Goal: Task Accomplishment & Management: Manage account settings

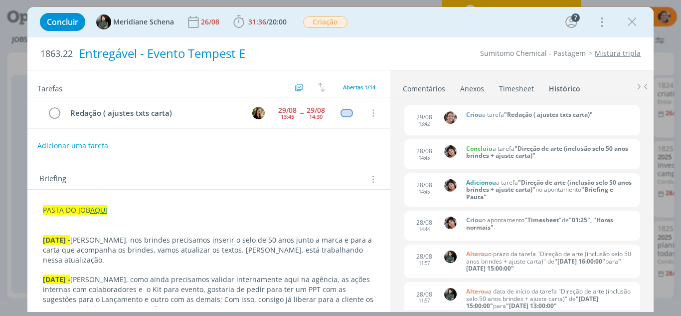
scroll to position [0, 490]
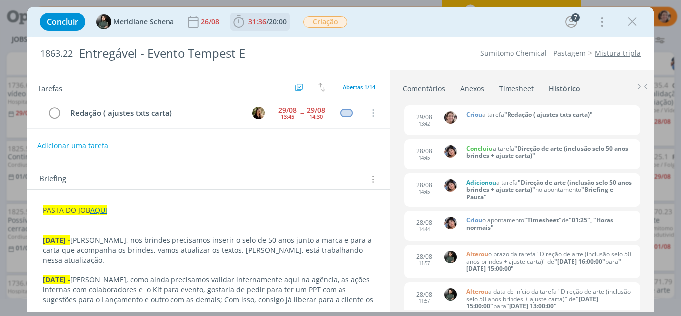
click at [235, 27] on icon "dialog" at bounding box center [238, 21] width 15 height 15
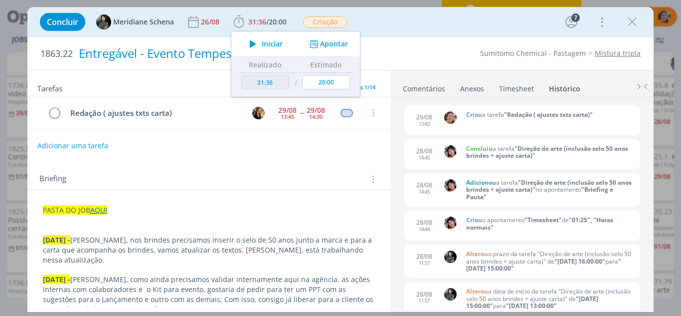
click at [265, 44] on span "Iniciar" at bounding box center [272, 43] width 21 height 7
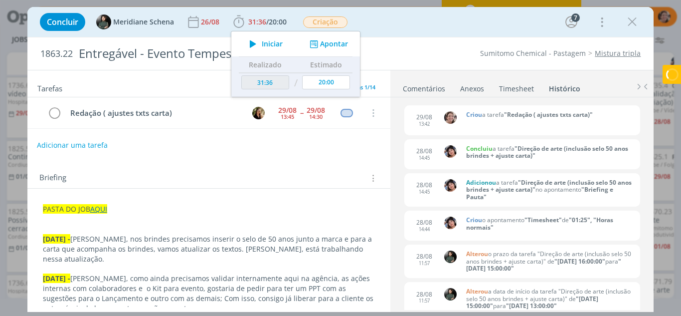
click at [59, 145] on button "Adicionar uma tarefa" at bounding box center [72, 145] width 71 height 17
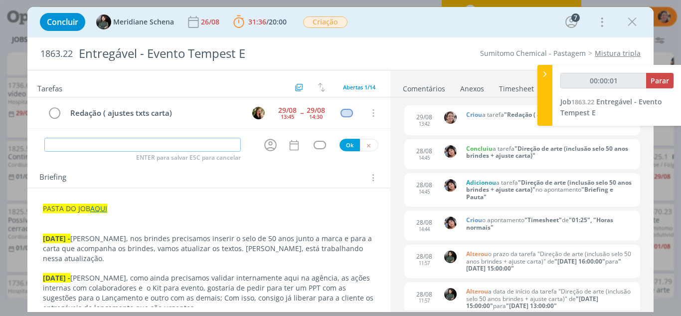
type input "D"
type input "00:00:02"
type input "Dire"
type input "00:00:03"
type input "Direção de a"
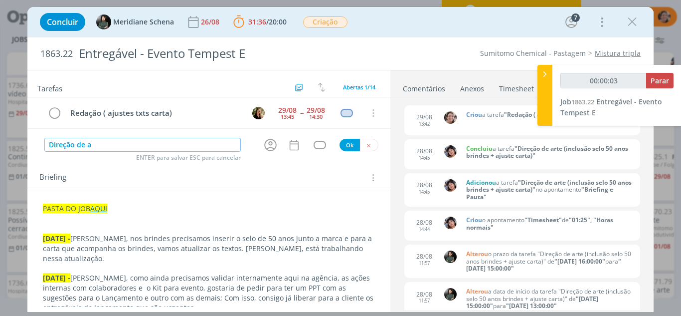
type input "00:00:04"
type input "Direção de arte"
type input "00:00:05"
type input "Direção de arte ("
type input "00:00:06"
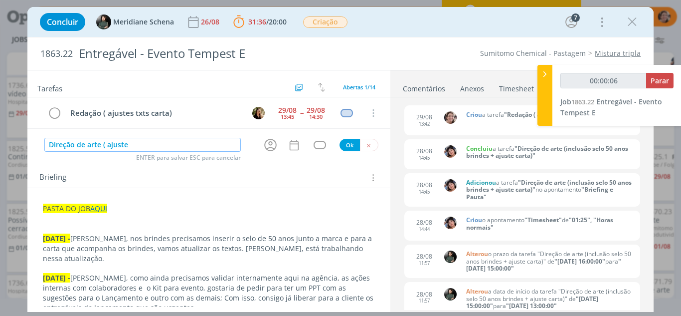
type input "Direção de arte ( ajuste"
type input "00:00:07"
type input "Direção de arte ( ajuste text"
type input "00:00:08"
type input "Direção de arte ( ajuste texto cara"
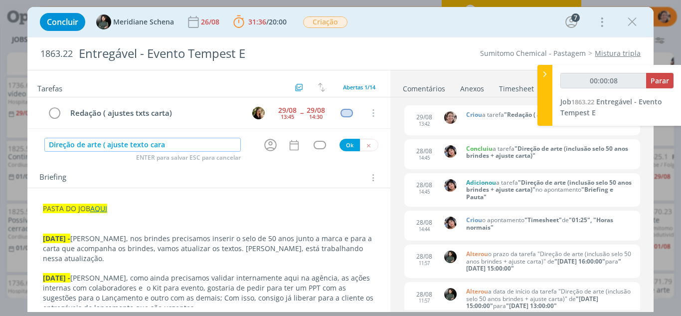
type input "00:00:09"
type input "Direção de arte ( ajuste texto carastas a"
type input "00:00:10"
type input "Direção de arte ( ajuste texto carastas acaompa"
type input "00:00:11"
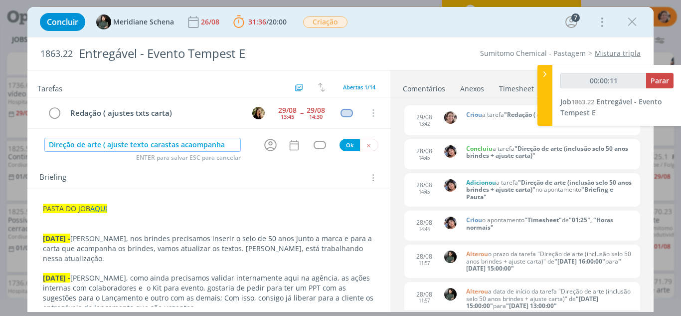
type input "Direção de arte ( ajuste texto carastas acaompanham"
type input "00:00:12"
type input "Direção de arte ( ajuste texto carastas acaompa"
type input "00:00:13"
type input "Direção de arte ( ajuste texto carastas ac"
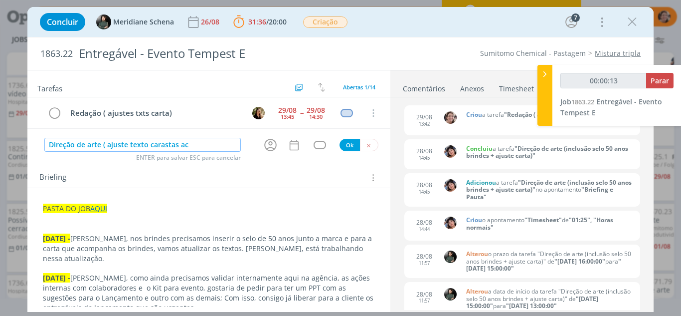
type input "00:00:14"
type input "Direção de arte ( ajuste texto carastas acompa"
type input "00:00:15"
type input "Direção de arte ( ajuste texto carastas acompanham"
type input "00:00:16"
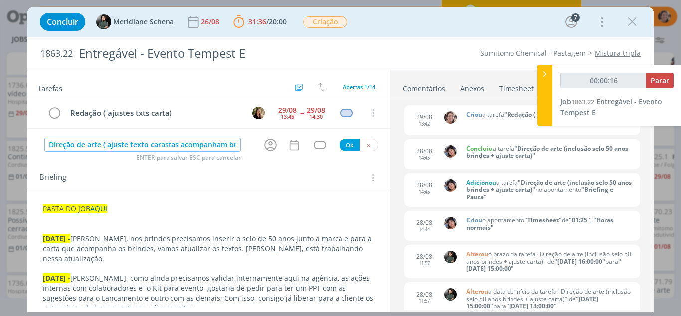
type input "Direção de arte ( ajuste texto carastas acompanham bri"
type input "00:00:17"
type input "Direção de arte ( ajuste texto carastas acompanham brinde)"
type input "00:00:22"
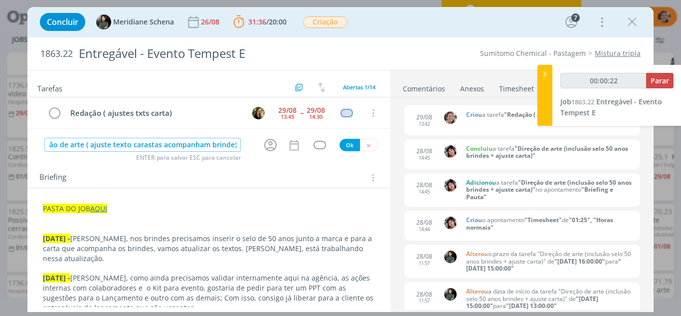
type input "Direção de arte ( ajuste texto carastas acompanham brinde)"
drag, startPoint x: 146, startPoint y: 143, endPoint x: 134, endPoint y: 170, distance: 29.3
click at [134, 170] on div "Briefing Briefings Predefinidos Versões do Briefing Ver Briefing do Projeto" at bounding box center [209, 174] width 364 height 27
click at [166, 144] on input "Direção de arte ( ajuste texto carastas acompanham brinde)" at bounding box center [142, 145] width 197 height 14
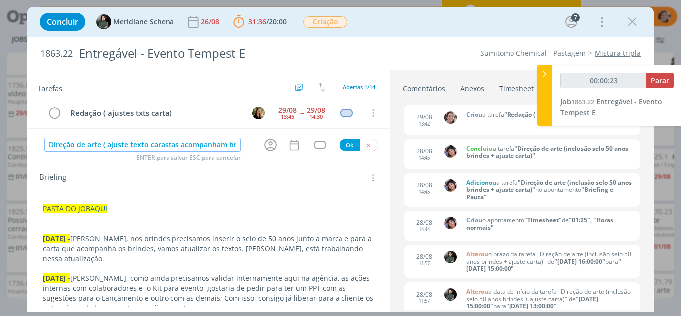
type input "00:00:24"
type input "Direção de arte ( ajuste texto cartas acompanham brinde)"
click at [232, 147] on input "Direção de arte ( ajuste texto cartas acompanham brinde)" at bounding box center [142, 145] width 197 height 14
click at [196, 145] on input "Direção de arte ( ajuste texto cartas acompanham brinde)" at bounding box center [142, 145] width 197 height 14
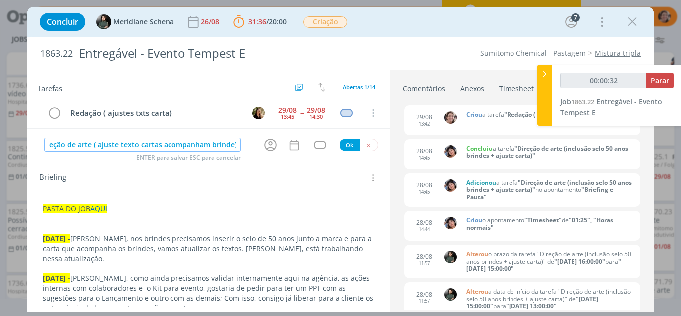
type input "00:00:33"
click at [264, 143] on icon "dialog" at bounding box center [270, 145] width 12 height 12
type input "Direção de arte ( ajuste texto cartas acompanham brinde)"
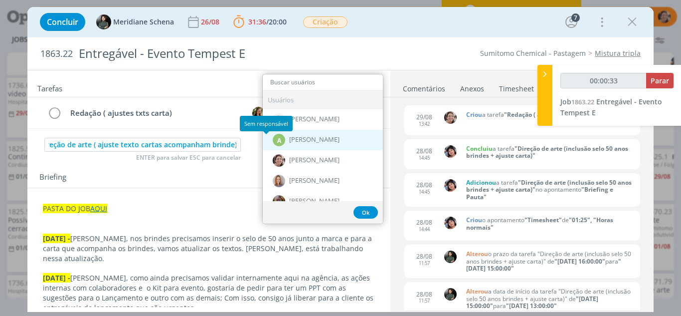
scroll to position [0, 0]
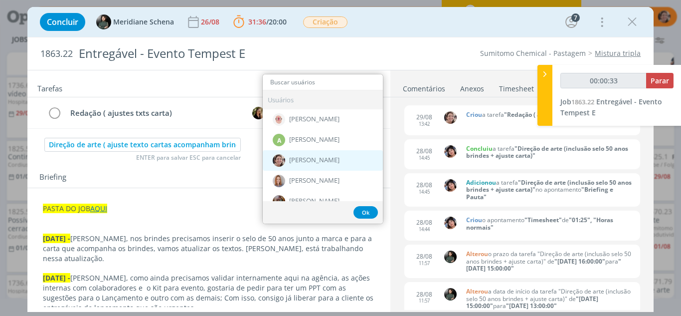
type input "00:00:34"
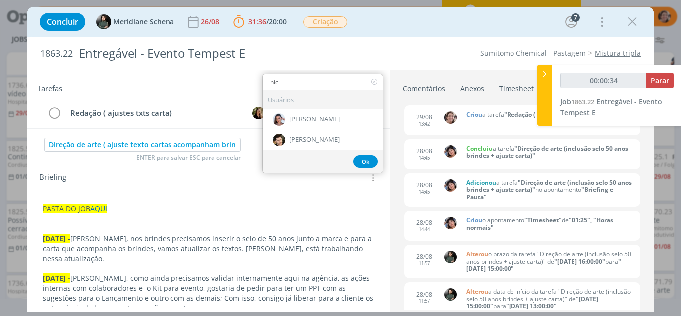
type input "nico"
type input "00:00:35"
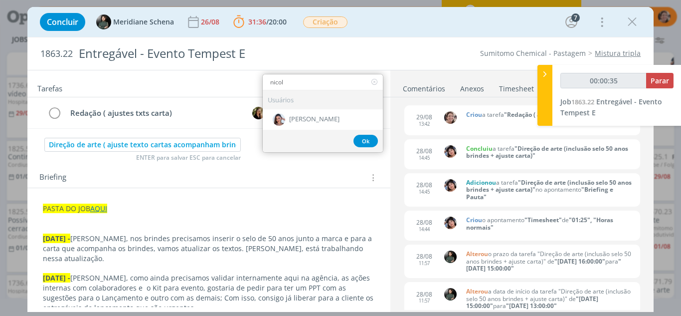
type input "nicole"
type input "00:00:36"
type input "nicole"
click at [328, 123] on div "[PERSON_NAME]" at bounding box center [323, 119] width 120 height 20
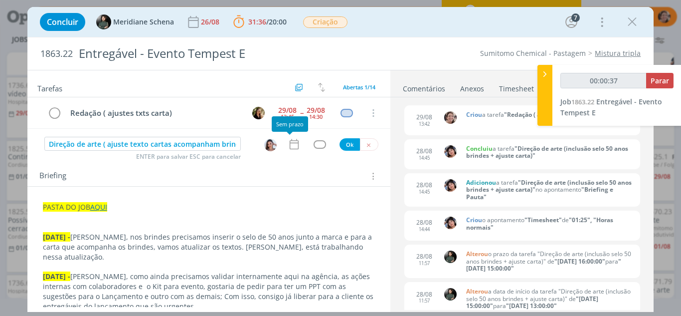
click at [290, 148] on icon "dialog" at bounding box center [294, 144] width 13 height 13
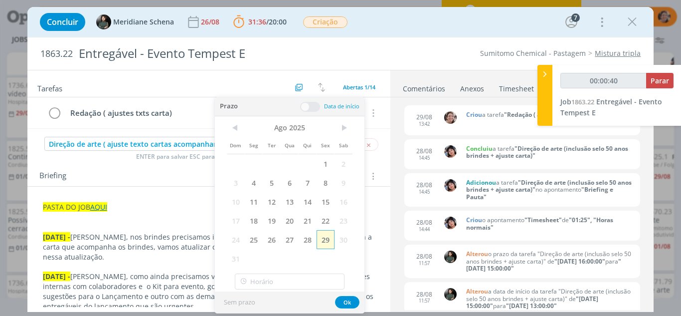
click at [324, 239] on span "29" at bounding box center [326, 239] width 18 height 19
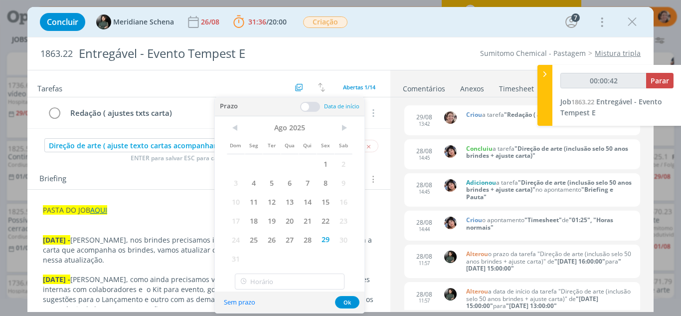
click at [308, 105] on span at bounding box center [310, 107] width 20 height 10
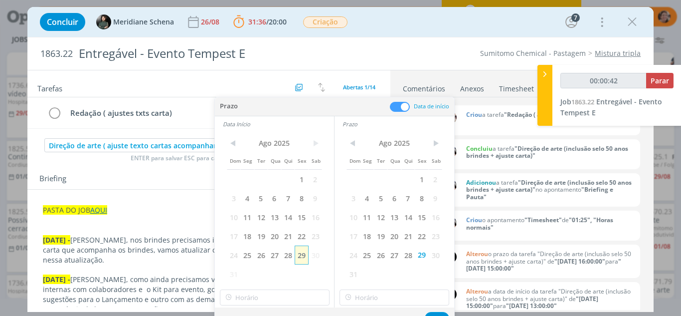
type input "00:00:43"
click at [300, 258] on span "29" at bounding box center [301, 254] width 13 height 19
type input "15:00"
click at [267, 300] on input "15:00" at bounding box center [275, 297] width 110 height 16
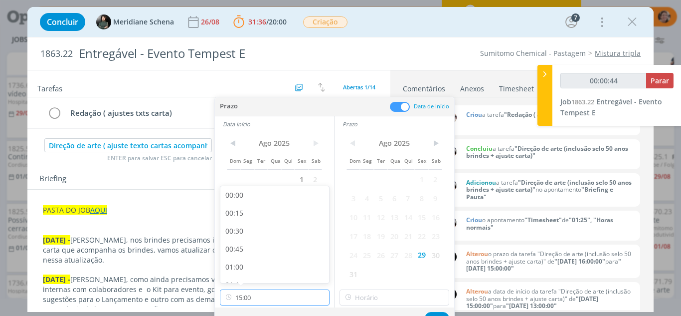
scroll to position [1001, 0]
type input "00:00:47"
click at [246, 251] on div "14:45" at bounding box center [276, 253] width 112 height 18
type input "14:45"
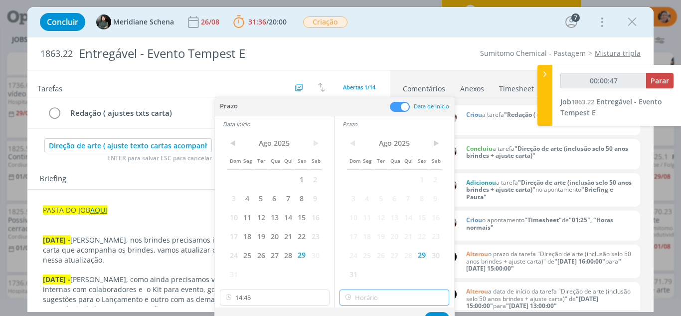
type input "15:00"
click at [382, 294] on input "15:00" at bounding box center [395, 297] width 110 height 16
type input "00:00:50"
click at [359, 270] on div "15:45" at bounding box center [396, 275] width 112 height 18
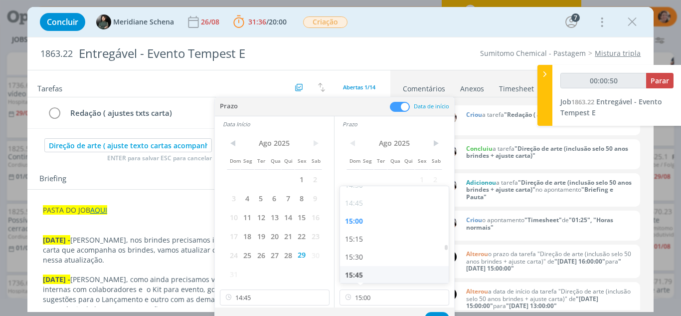
type input "15:45"
click at [433, 312] on button "Ok" at bounding box center [437, 318] width 24 height 12
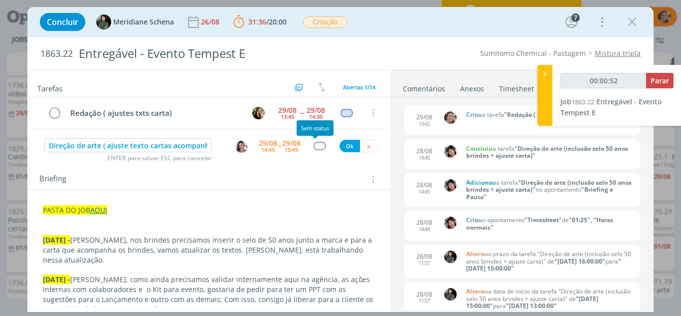
click at [317, 148] on div "dialog" at bounding box center [320, 146] width 12 height 8
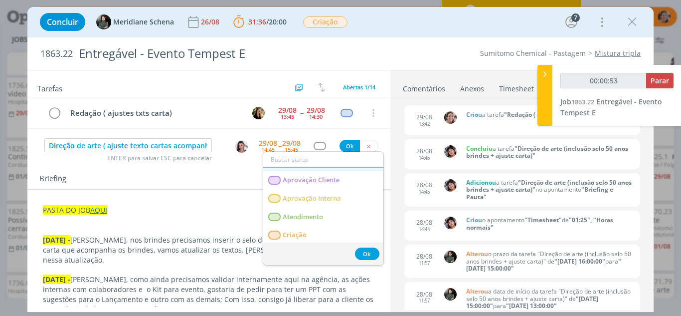
scroll to position [50, 0]
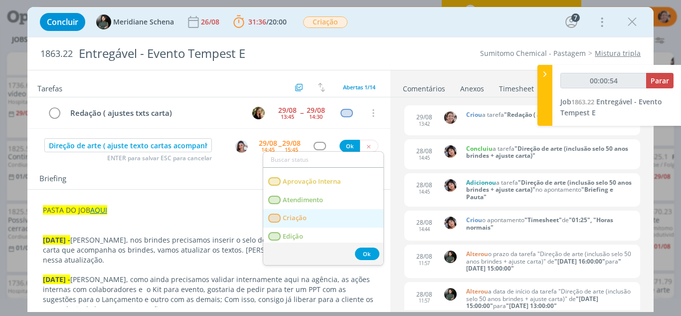
click at [291, 218] on span "Criação" at bounding box center [295, 218] width 24 height 8
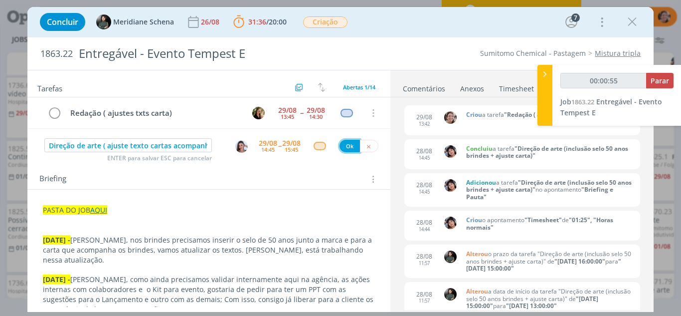
type input "00:00:56"
click at [344, 149] on button "Ok" at bounding box center [350, 146] width 20 height 12
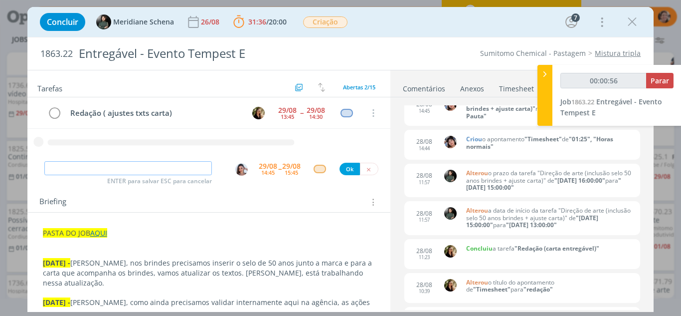
scroll to position [150, 0]
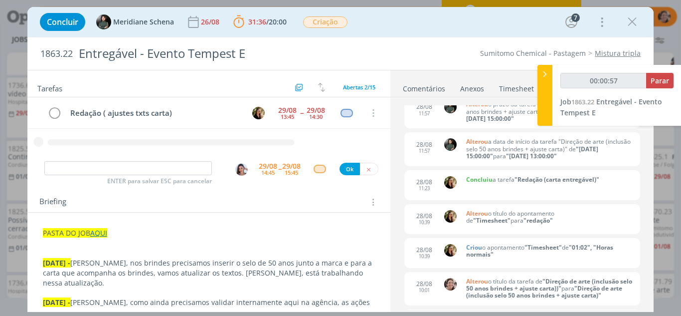
click at [425, 89] on link "Comentários" at bounding box center [423, 86] width 43 height 14
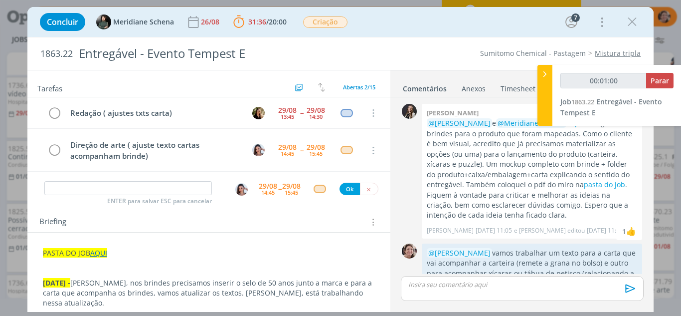
click at [453, 288] on p "dialog" at bounding box center [522, 284] width 226 height 9
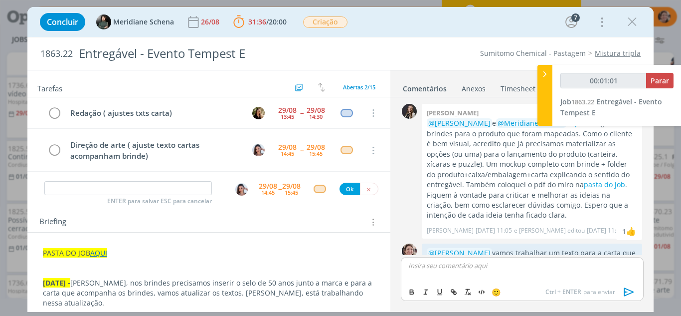
scroll to position [778, 0]
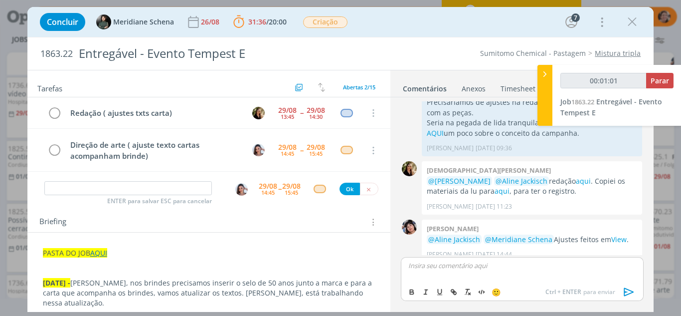
type input "00:01:02"
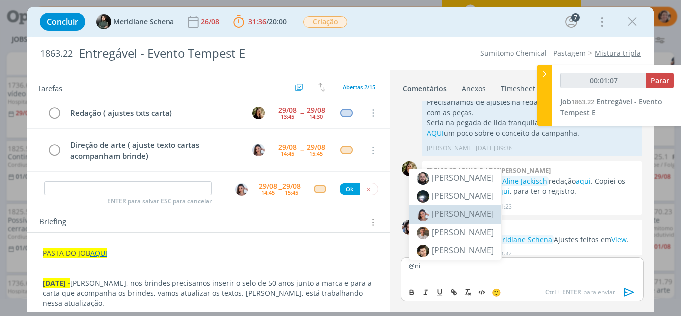
click at [462, 215] on span "[PERSON_NAME]" at bounding box center [463, 213] width 62 height 11
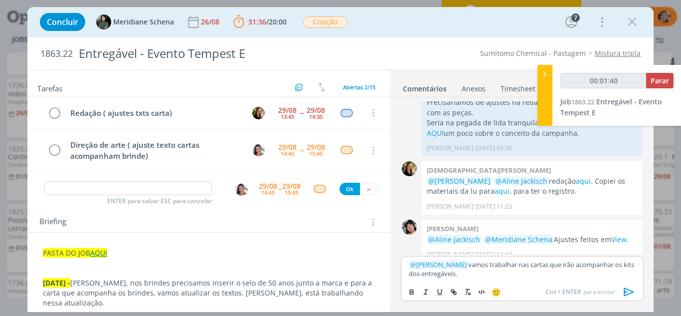
click at [467, 269] on p "﻿ @ Nicole Bartz ﻿ vamos trabalhar nas cartas que irão acompanhar os kits dos e…" at bounding box center [522, 269] width 226 height 18
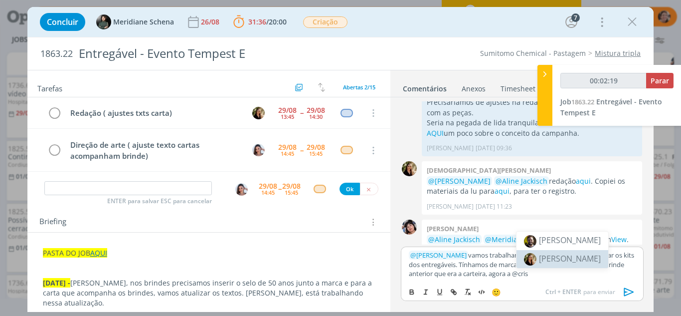
click at [542, 253] on span "[PERSON_NAME]" at bounding box center [570, 258] width 62 height 11
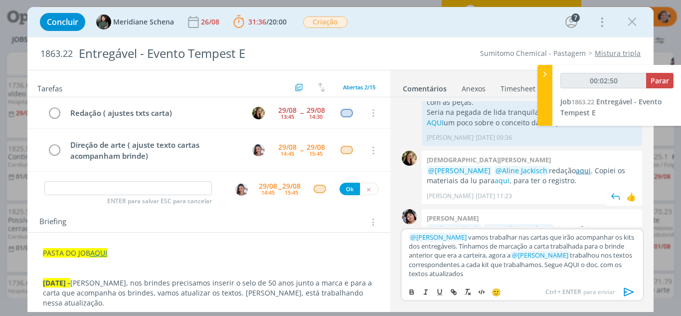
click at [591, 166] on link "aqui" at bounding box center [583, 170] width 15 height 9
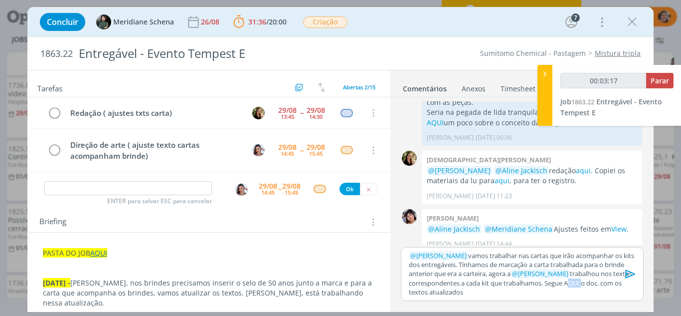
drag, startPoint x: 583, startPoint y: 282, endPoint x: 567, endPoint y: 282, distance: 16.5
click at [567, 284] on p "﻿ @ Nicole Bartz ﻿ vamos trabalhar nas cartas que irão acompanhar os kits dos e…" at bounding box center [522, 274] width 226 height 46
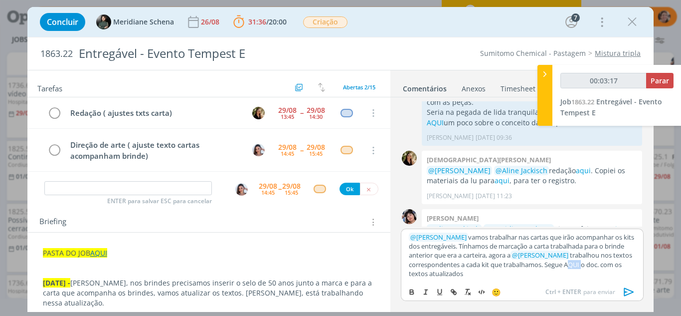
scroll to position [807, 0]
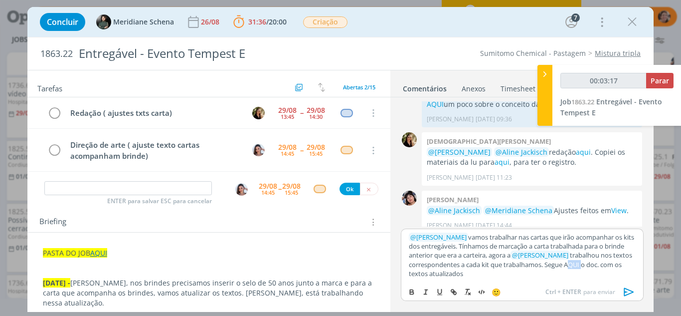
type input "00:03:18"
click at [454, 292] on line "dialog" at bounding box center [454, 292] width 2 height 2
type input "AQUI"
type input "00:03:19"
paste input "https://sobeae.sharepoint.com/:w:/s/SOBEAE/EQetraKTwYxIidCaoi21TlIBPpmyhD5PKVIj…"
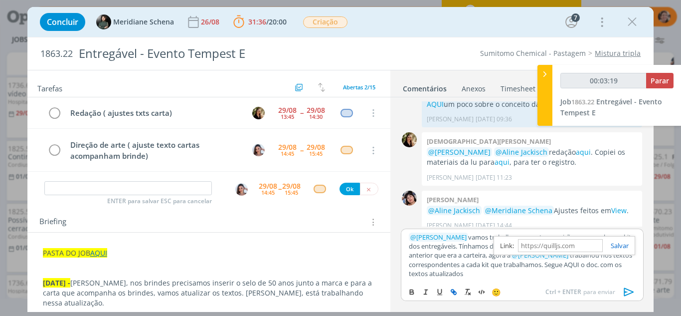
type input "https://sobeae.sharepoint.com/:w:/s/SOBEAE/EQetraKTwYxIidCaoi21TlIBPpmyhD5PKVIj…"
type input "00:03:21"
type input "https://sobeae.sharepoint.com/:w:/s/SOBEAE/EQetraKTwYxIidCaoi21TlIBPpmyhD5PKVIj…"
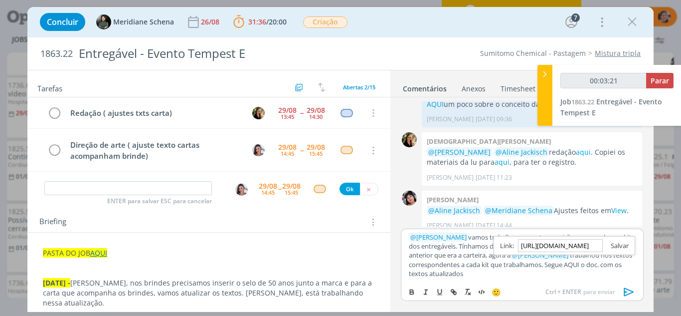
click at [610, 248] on link "dialog" at bounding box center [616, 245] width 26 height 9
click at [623, 293] on icon "dialog" at bounding box center [629, 291] width 15 height 15
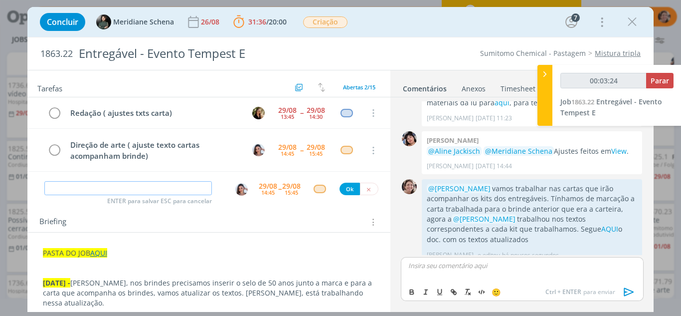
click at [149, 192] on input "dialog" at bounding box center [128, 188] width 168 height 14
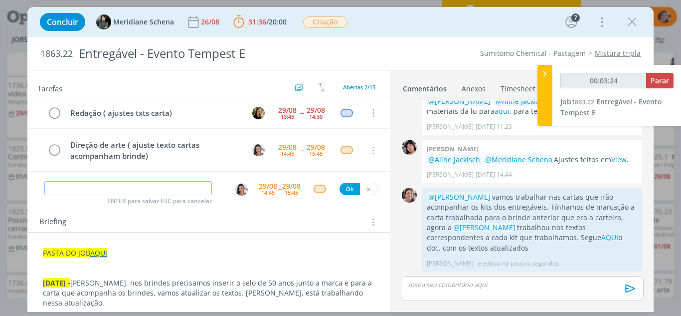
scroll to position [848, 0]
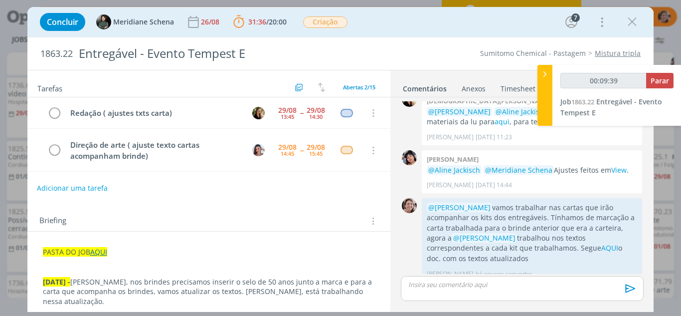
type input "00:09:40"
click at [547, 73] on icon at bounding box center [545, 74] width 10 height 10
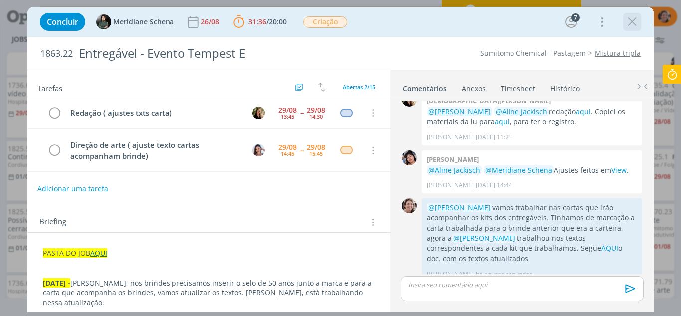
click at [635, 18] on icon "dialog" at bounding box center [632, 21] width 15 height 15
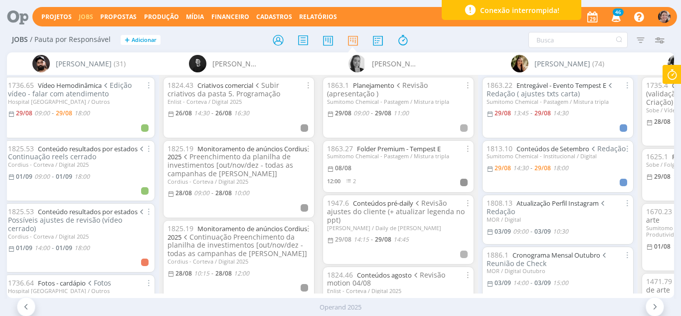
click at [543, 9] on span "Conexão interrompida!" at bounding box center [519, 10] width 79 height 10
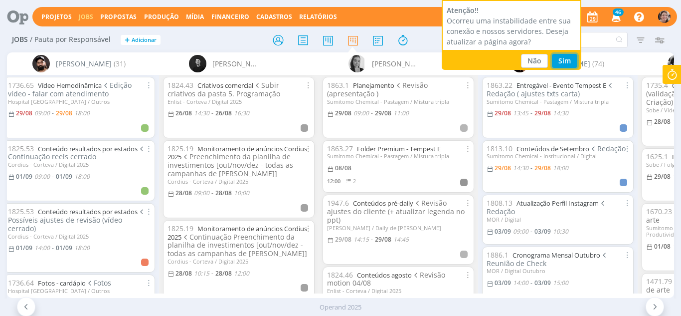
click at [561, 54] on button "Sim" at bounding box center [564, 61] width 25 height 14
click at [658, 303] on icon at bounding box center [655, 306] width 10 height 9
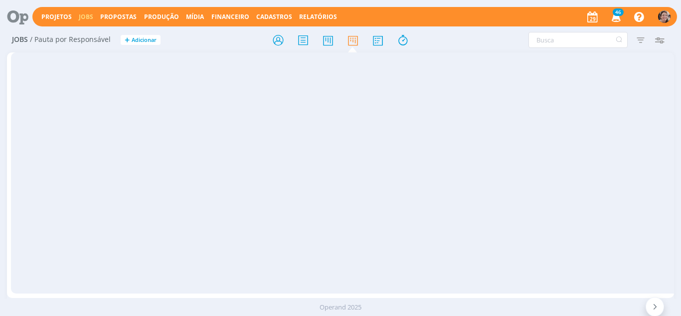
click at [655, 304] on icon at bounding box center [655, 306] width 10 height 9
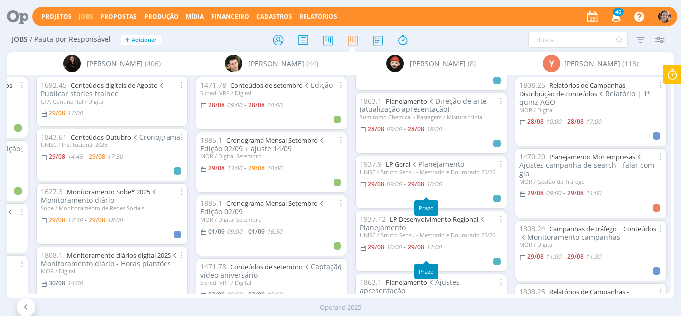
scroll to position [39, 0]
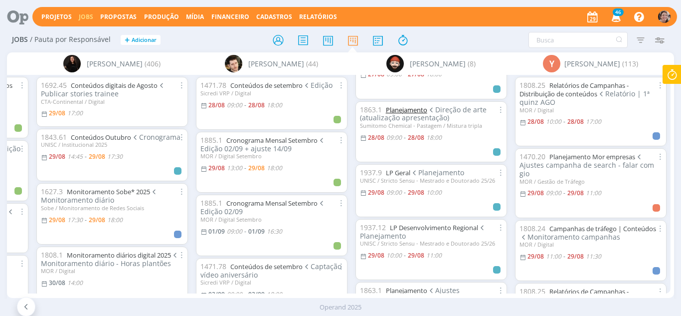
click at [418, 109] on link "Planejamento" at bounding box center [406, 109] width 41 height 9
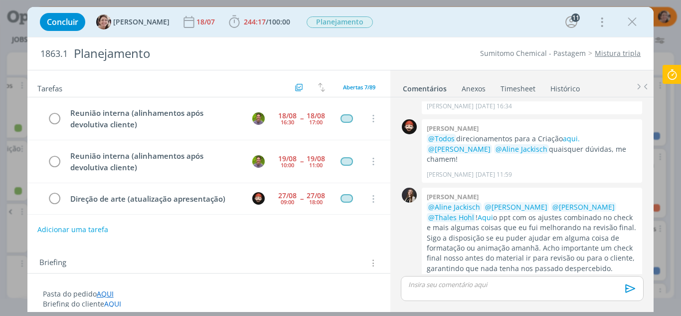
scroll to position [86, 0]
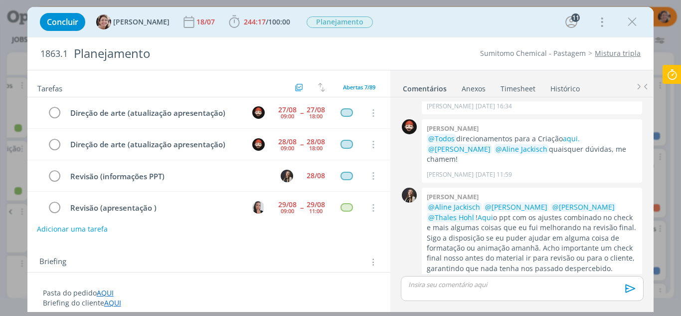
click at [48, 230] on button "Adicionar uma tarefa" at bounding box center [72, 228] width 71 height 17
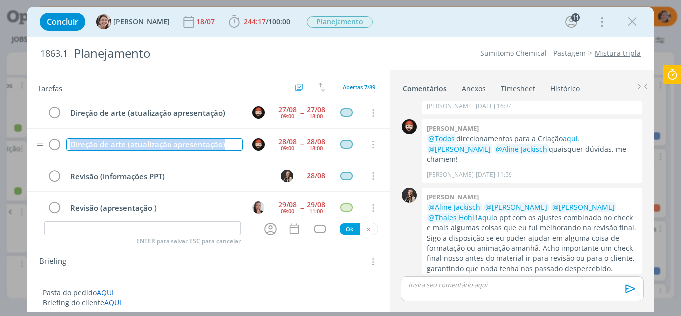
drag, startPoint x: 227, startPoint y: 146, endPoint x: 81, endPoint y: 132, distance: 146.7
click at [65, 160] on tr "Direção de arte (atualização apresentação) 28/08 09:00 -- 28/08 18:00 Cancelar" at bounding box center [209, 144] width 364 height 31
copy div "Direção de arte (atualização apresentação)"
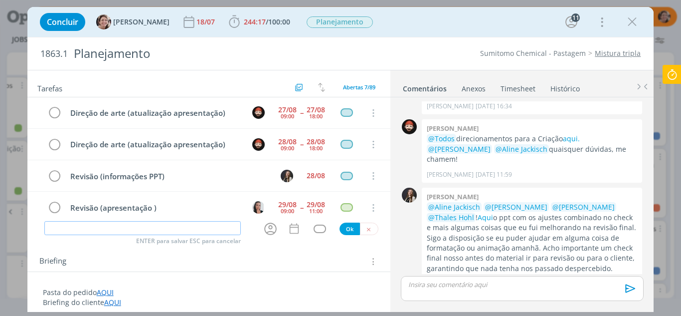
click at [70, 228] on input "dialog" at bounding box center [142, 228] width 197 height 14
paste input "Direção de arte (atualização apresentação)"
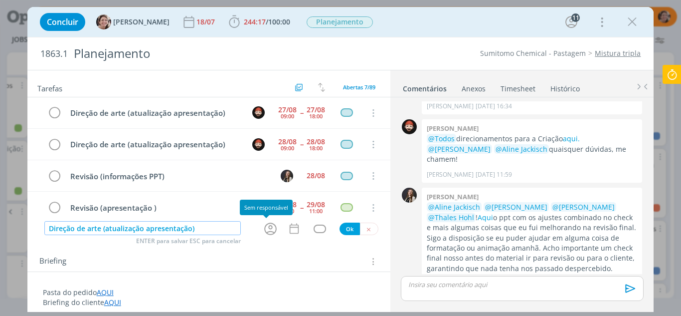
click at [264, 228] on icon "dialog" at bounding box center [270, 228] width 12 height 12
type input "Direção de arte (atualização apresentação)"
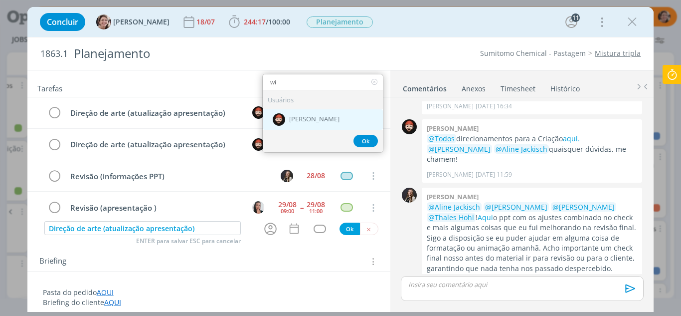
type input "wi"
click at [303, 120] on span "[PERSON_NAME]" at bounding box center [314, 119] width 50 height 8
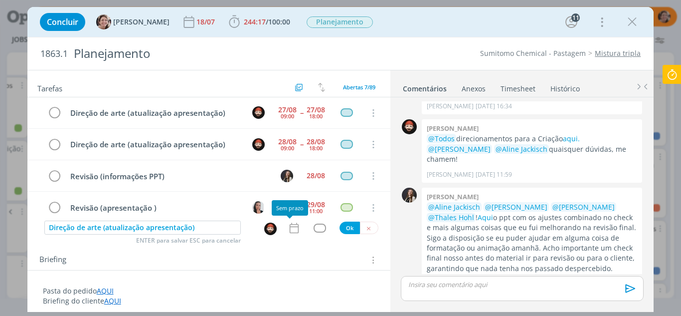
click at [296, 228] on icon "dialog" at bounding box center [294, 227] width 13 height 13
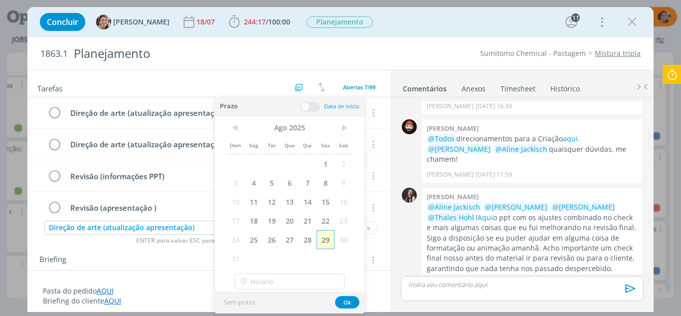
click at [325, 239] on span "29" at bounding box center [326, 239] width 18 height 19
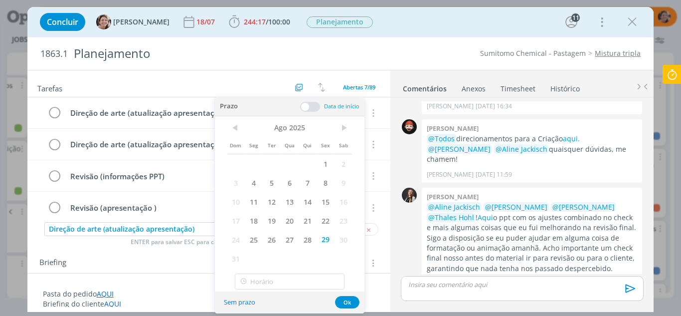
click at [309, 107] on span at bounding box center [310, 107] width 20 height 10
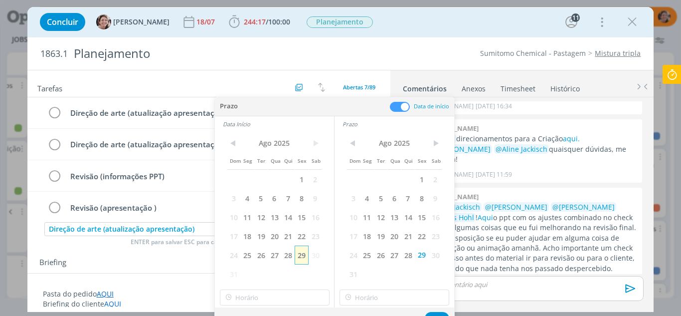
click at [298, 262] on span "29" at bounding box center [301, 254] width 13 height 19
click at [262, 307] on div "Sem prazo Ok" at bounding box center [334, 317] width 239 height 21
click at [264, 303] on input "15:00" at bounding box center [275, 297] width 110 height 16
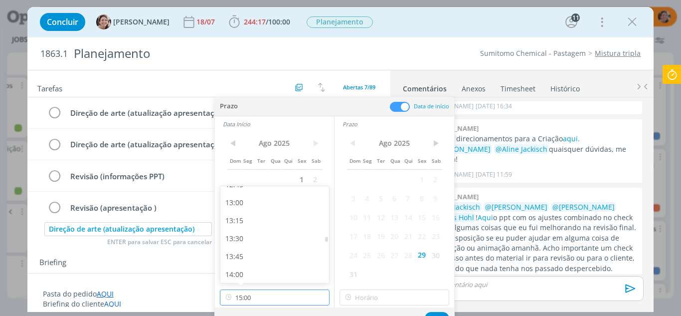
scroll to position [902, 0]
click at [247, 224] on div "13:00" at bounding box center [276, 227] width 112 height 18
type input "13:00"
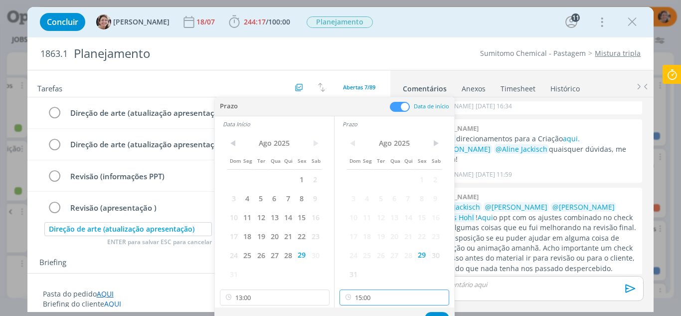
click at [380, 303] on input "15:00" at bounding box center [395, 297] width 110 height 16
click at [366, 237] on div "18:00" at bounding box center [396, 237] width 112 height 18
type input "18:00"
click at [430, 313] on button "Ok" at bounding box center [437, 318] width 24 height 12
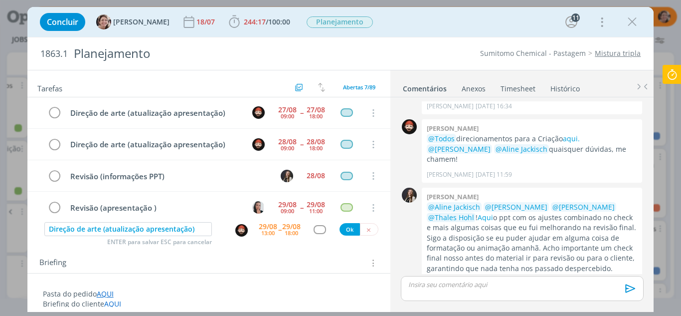
click at [314, 230] on div "dialog" at bounding box center [320, 229] width 12 height 8
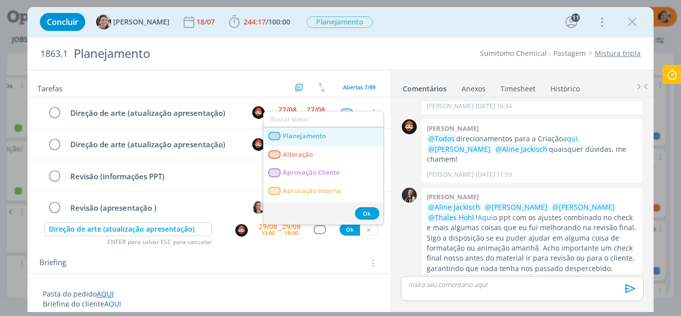
click at [311, 132] on span "Planejamento" at bounding box center [304, 136] width 43 height 8
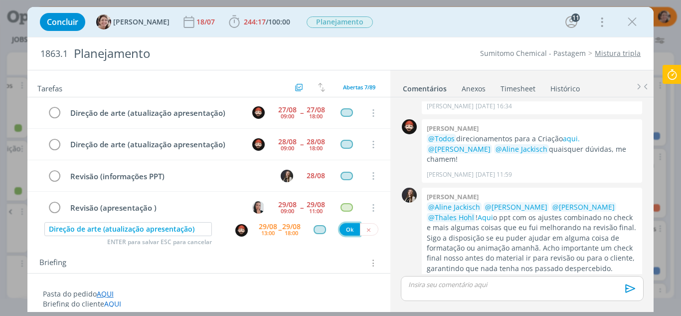
click at [351, 229] on button "Ok" at bounding box center [350, 229] width 20 height 12
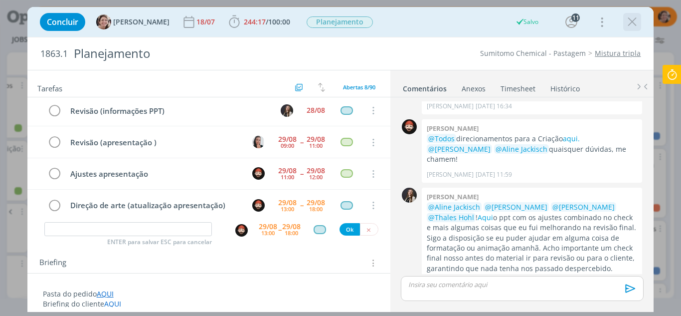
click at [633, 24] on icon "dialog" at bounding box center [632, 21] width 15 height 15
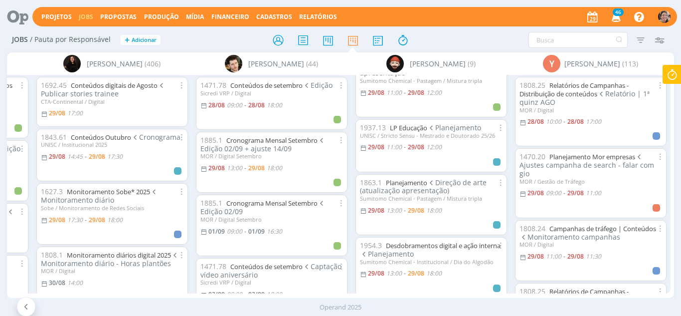
scroll to position [288, 0]
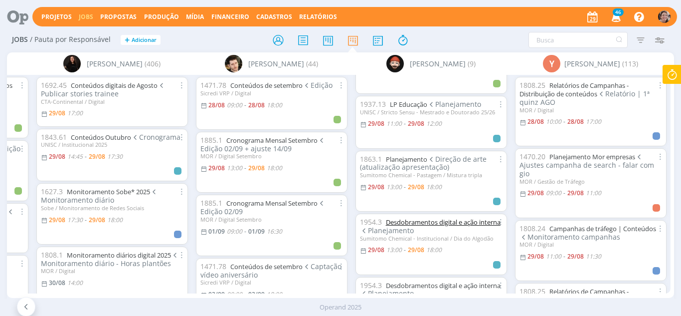
click at [436, 222] on link "Desdobramentos digital e ação interna" at bounding box center [443, 221] width 115 height 9
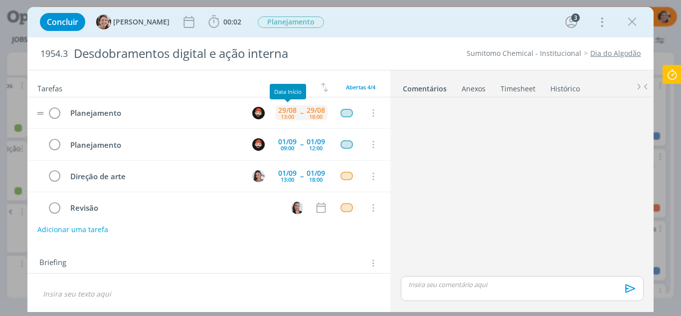
click at [288, 112] on div "29/08" at bounding box center [287, 110] width 18 height 7
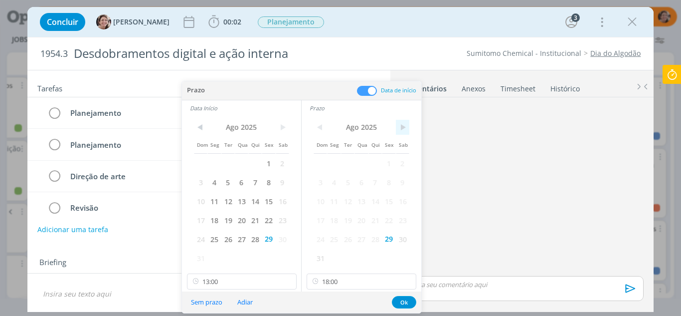
click at [407, 128] on span ">" at bounding box center [402, 127] width 13 height 15
click at [127, 251] on div "Briefing Briefings Predefinidos Versões do Briefing Ver Briefing do Projeto" at bounding box center [209, 259] width 364 height 27
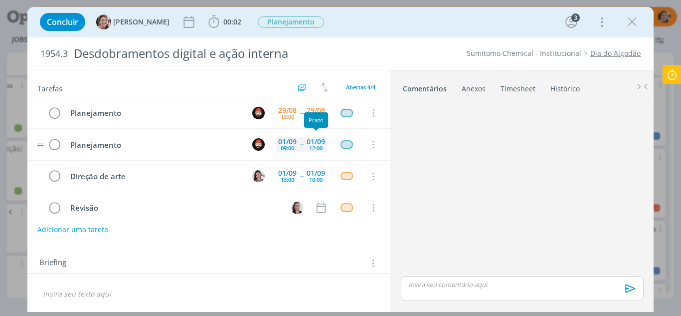
click at [318, 150] on div "12:00" at bounding box center [315, 147] width 13 height 5
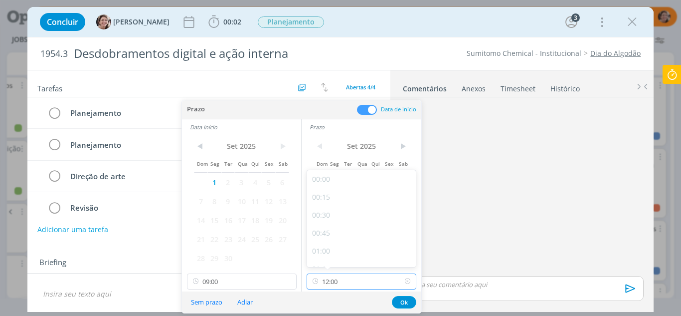
click at [355, 280] on input "12:00" at bounding box center [362, 281] width 110 height 16
click at [331, 234] on div "18:00" at bounding box center [363, 237] width 112 height 18
type input "18:00"
click at [403, 303] on button "Ok" at bounding box center [404, 302] width 24 height 12
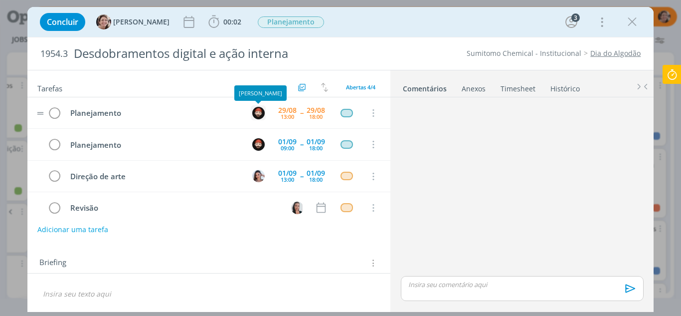
click at [257, 116] on img "dialog" at bounding box center [258, 113] width 12 height 12
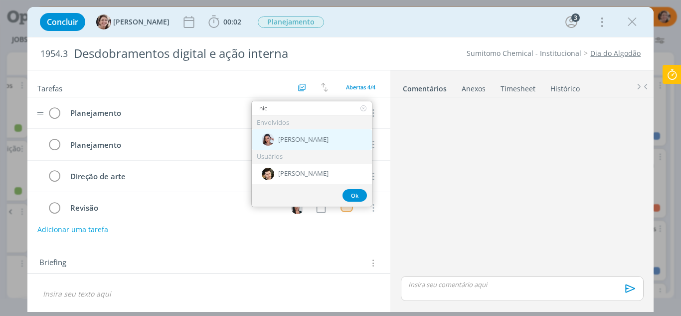
type input "nic"
click at [295, 139] on span "[PERSON_NAME]" at bounding box center [303, 140] width 50 height 8
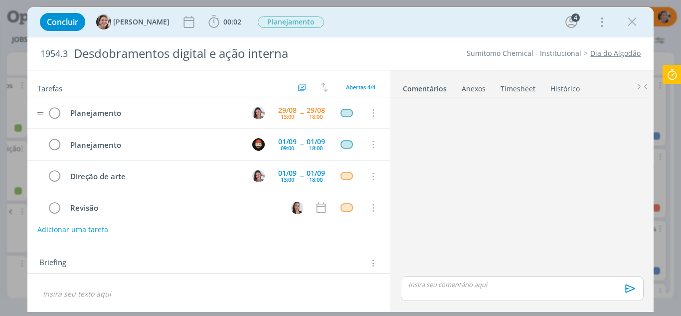
click at [130, 294] on p "dialog" at bounding box center [209, 294] width 333 height 10
click at [284, 116] on div "13:00" at bounding box center [287, 116] width 13 height 5
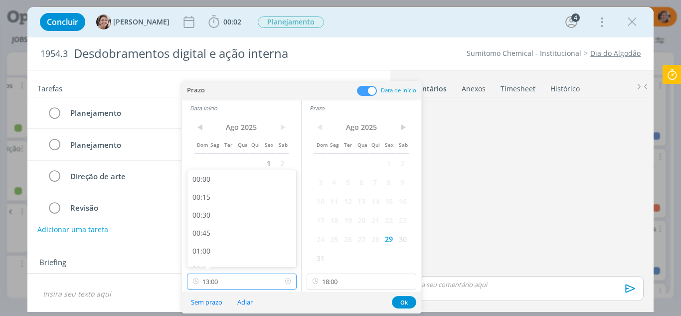
click at [235, 281] on input "13:00" at bounding box center [242, 281] width 110 height 16
click at [217, 233] on div "15:30" at bounding box center [243, 235] width 112 height 18
type input "15:30"
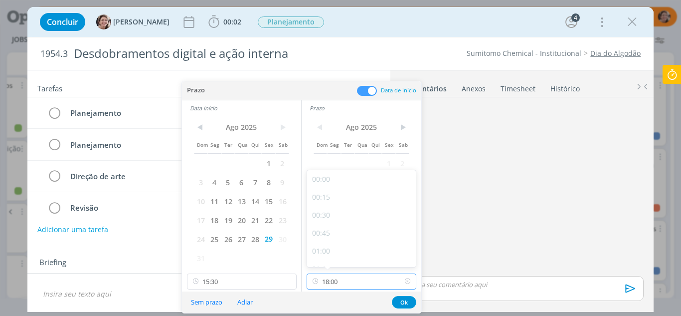
click at [361, 285] on input "18:00" at bounding box center [362, 281] width 110 height 16
click at [404, 301] on button "Ok" at bounding box center [404, 302] width 24 height 12
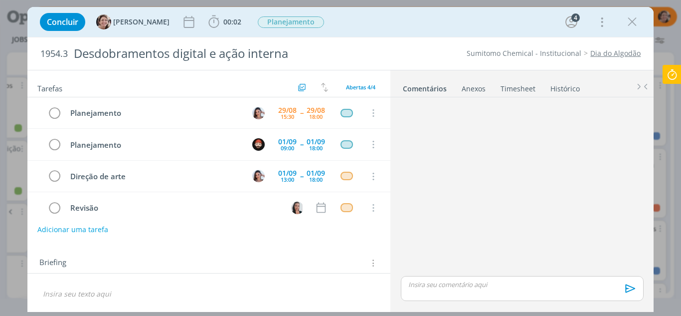
click at [636, 20] on icon "dialog" at bounding box center [632, 21] width 15 height 15
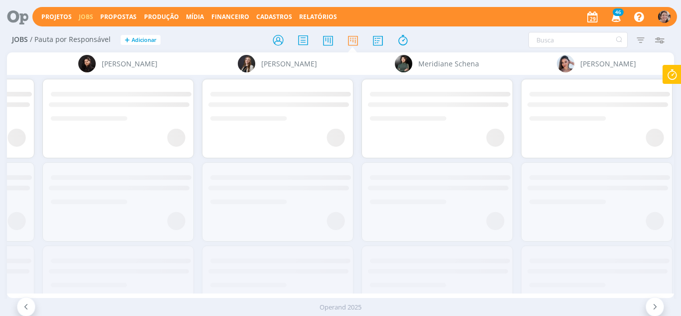
scroll to position [0, 1580]
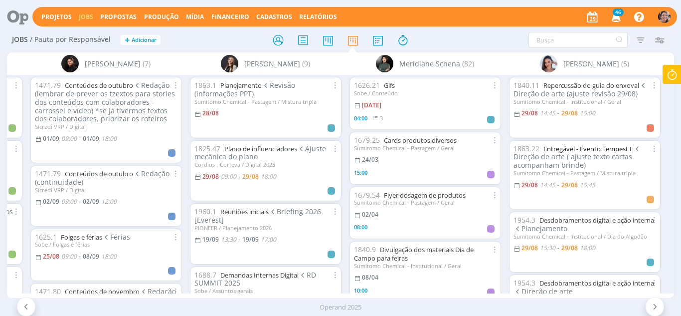
click at [560, 146] on link "Entregável - Evento Tempest E" at bounding box center [589, 148] width 90 height 9
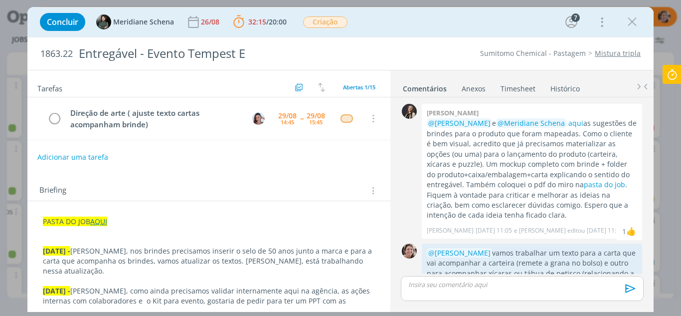
scroll to position [896, 0]
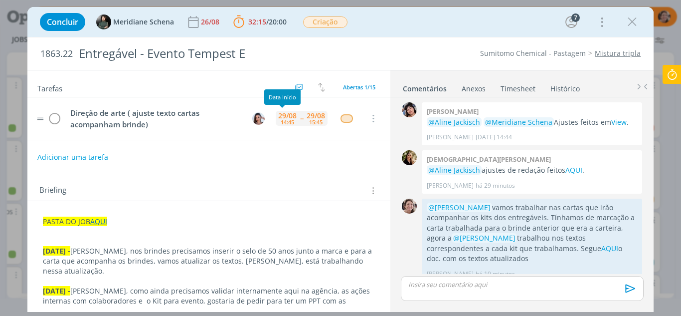
click at [285, 119] on div "14:45" at bounding box center [287, 121] width 13 height 5
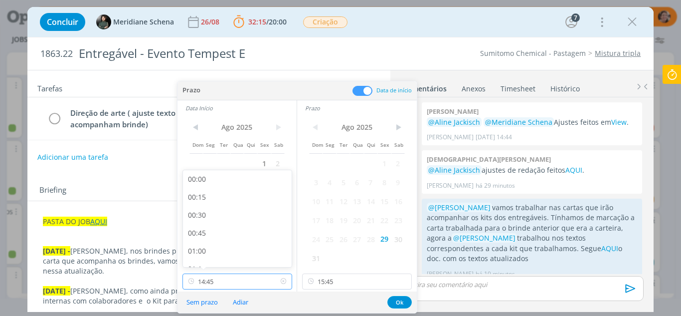
click at [223, 280] on input "14:45" at bounding box center [238, 281] width 110 height 16
click at [210, 221] on div "15:00" at bounding box center [239, 223] width 112 height 18
type input "15:00"
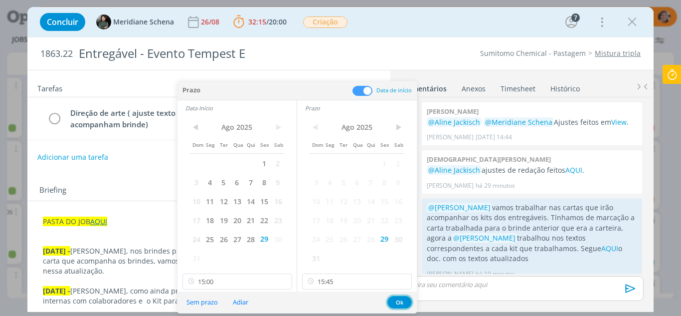
click at [398, 299] on button "Ok" at bounding box center [399, 302] width 24 height 12
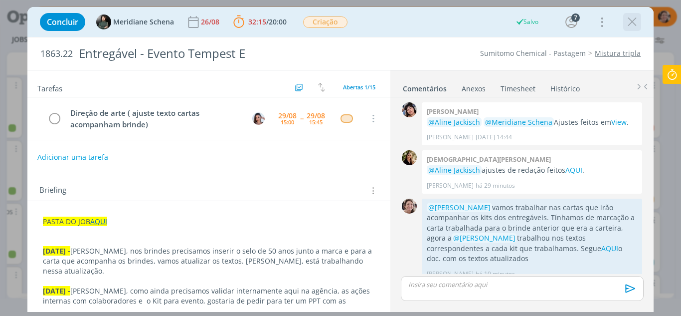
click at [633, 24] on icon "dialog" at bounding box center [632, 21] width 15 height 15
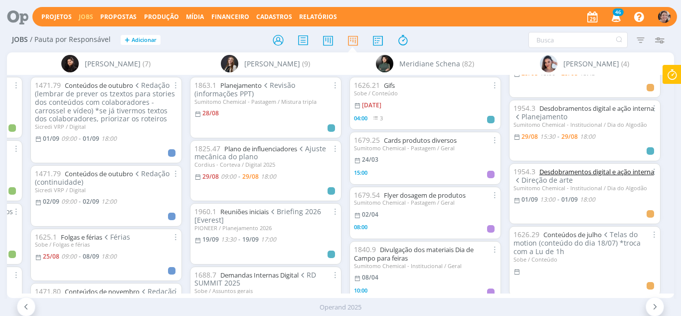
scroll to position [50, 0]
click at [572, 171] on link "Desdobramentos digital e ação interna" at bounding box center [597, 170] width 115 height 9
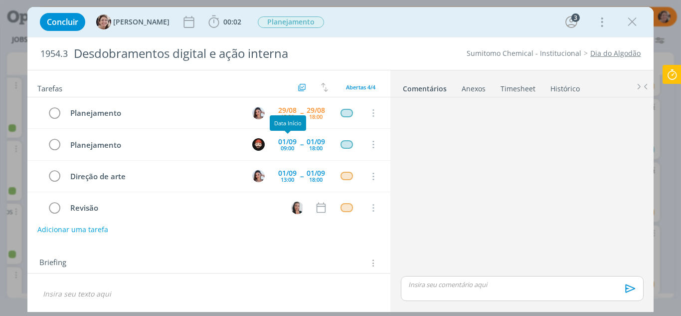
scroll to position [11, 0]
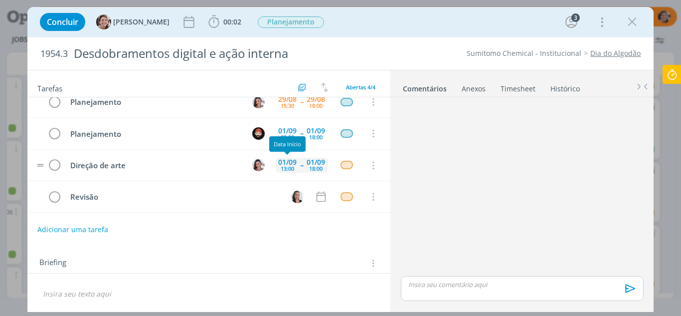
click at [287, 168] on div "13:00" at bounding box center [287, 168] width 13 height 5
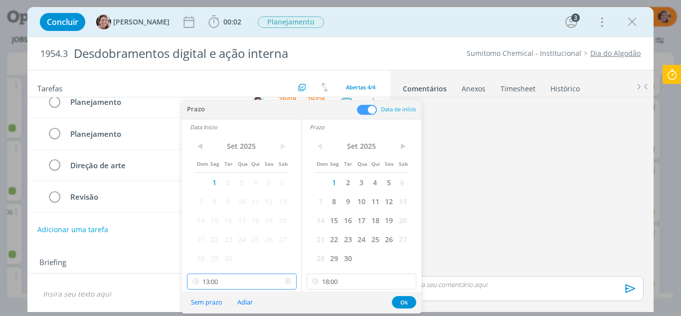
click at [232, 282] on input "13:00" at bounding box center [242, 281] width 110 height 16
click at [208, 217] on div "09:00" at bounding box center [243, 217] width 112 height 18
type input "09:00"
click at [399, 304] on button "Ok" at bounding box center [404, 302] width 24 height 12
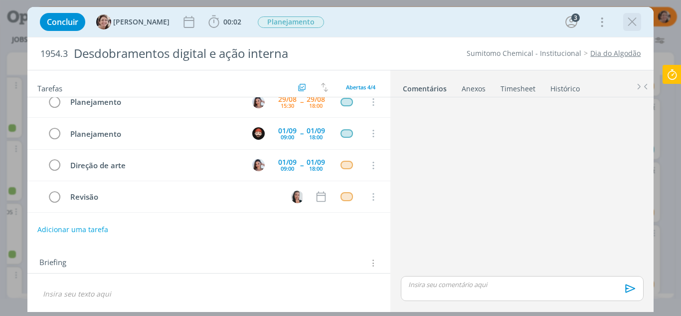
click at [628, 22] on icon "dialog" at bounding box center [632, 21] width 15 height 15
